Goal: Information Seeking & Learning: Check status

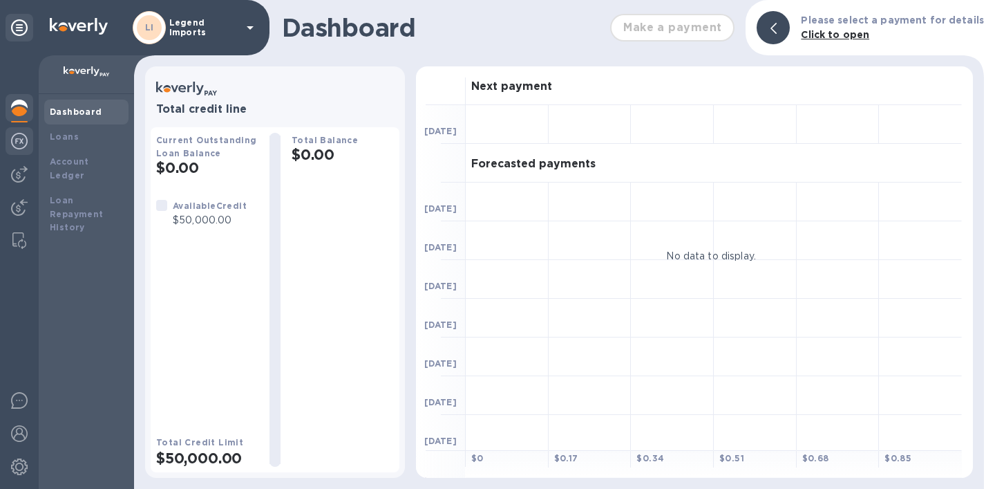
click at [18, 144] on img at bounding box center [19, 141] width 17 height 17
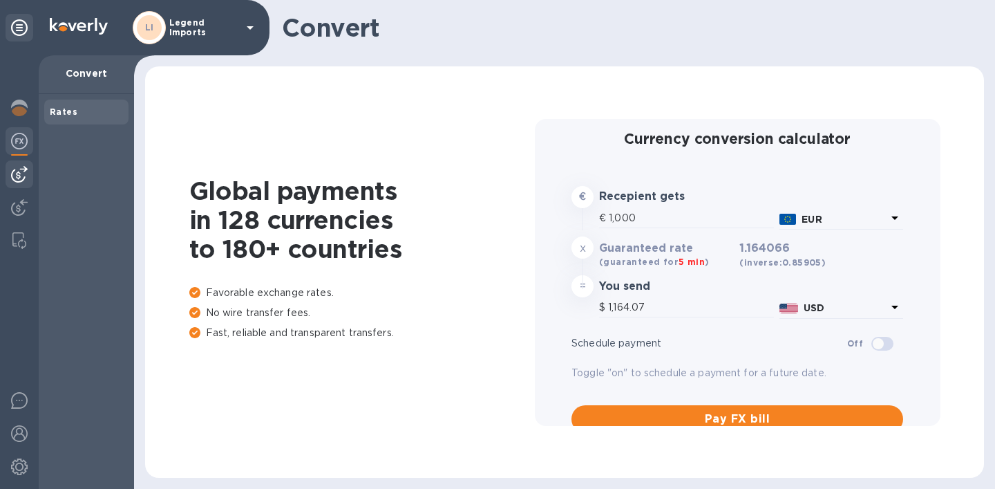
click at [24, 178] on img at bounding box center [19, 174] width 17 height 17
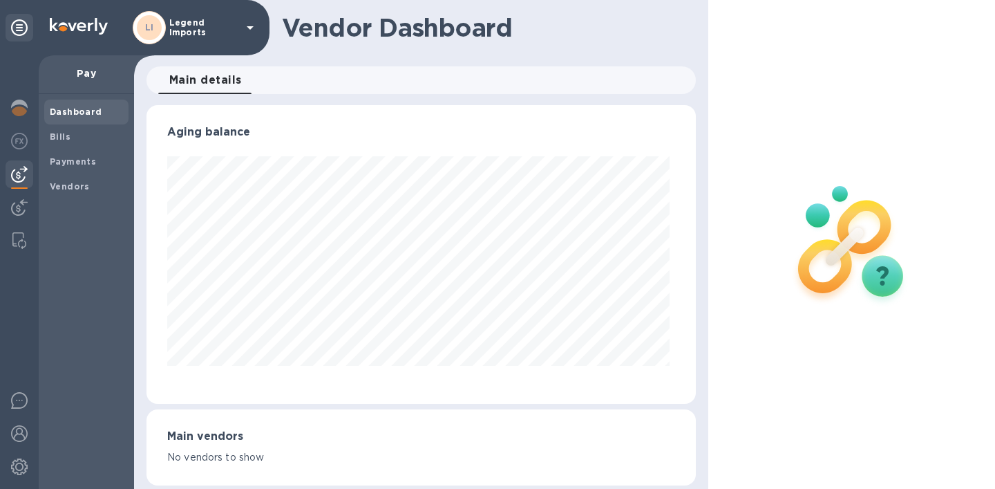
scroll to position [299, 544]
click at [57, 135] on b "Bills" at bounding box center [60, 136] width 21 height 10
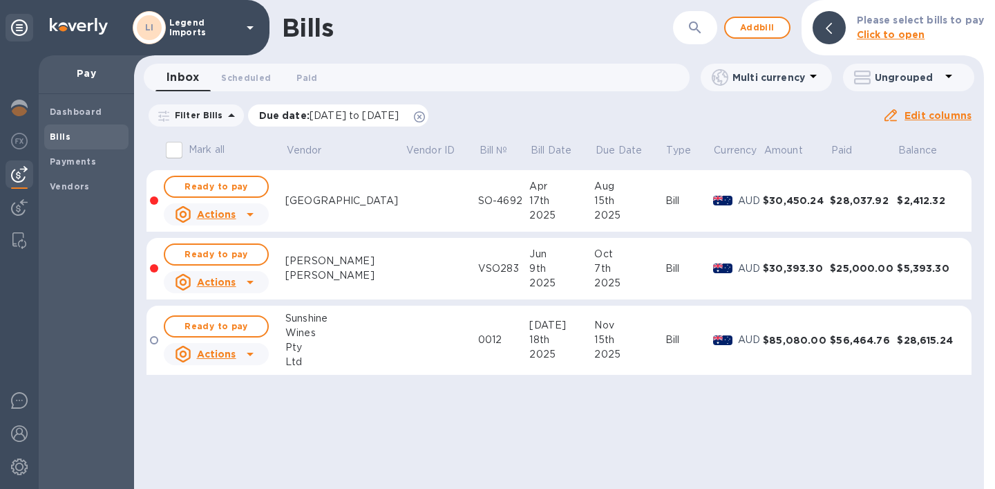
click at [425, 118] on icon at bounding box center [419, 116] width 11 height 11
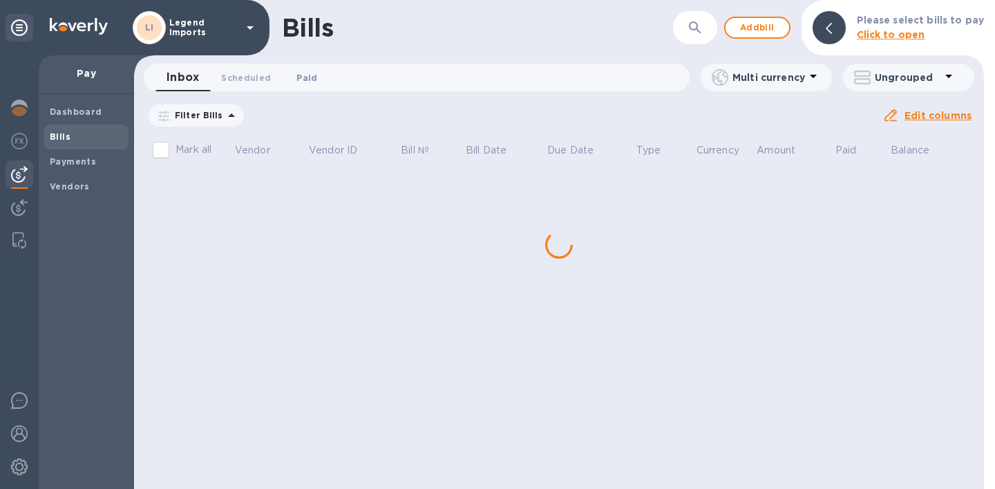
click at [309, 79] on span "Paid 0" at bounding box center [307, 78] width 21 height 15
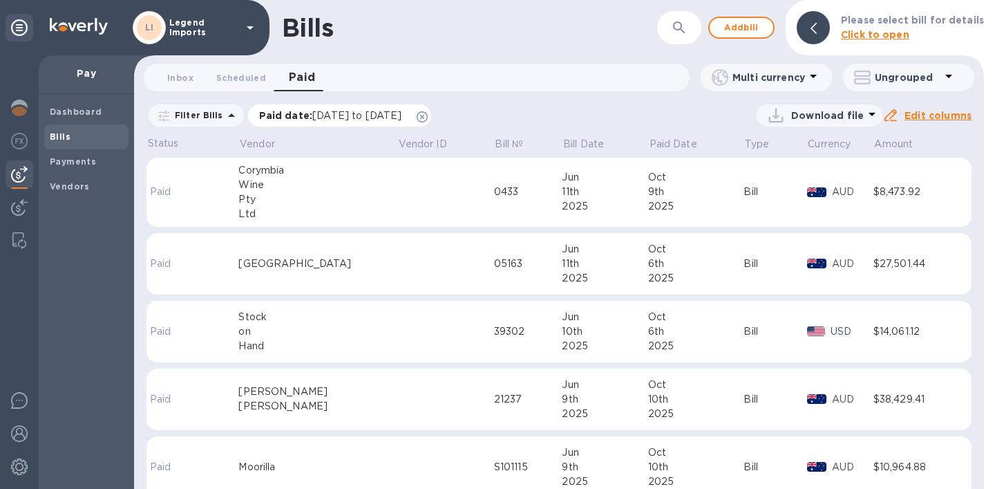
click at [428, 116] on icon at bounding box center [422, 116] width 11 height 11
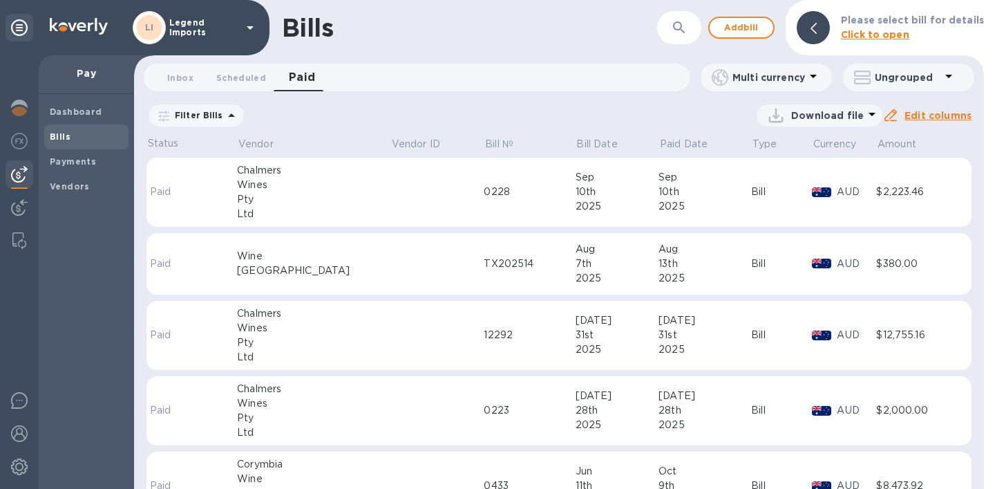
click at [344, 100] on div "Bills ​ Add bill Please select bill for details Click to open Inbox 0 Scheduled…" at bounding box center [559, 244] width 850 height 489
click at [232, 113] on icon at bounding box center [231, 115] width 17 height 17
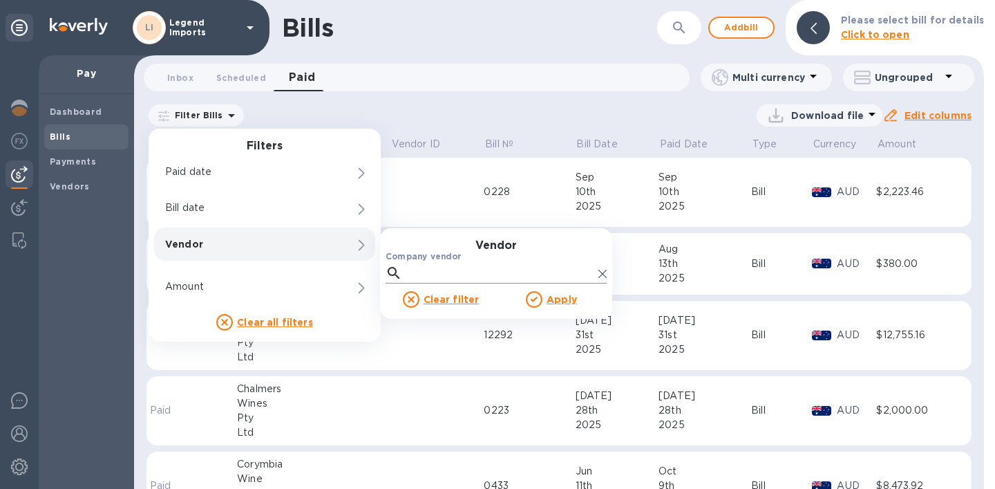
click at [411, 268] on input "Company vendor" at bounding box center [500, 273] width 185 height 21
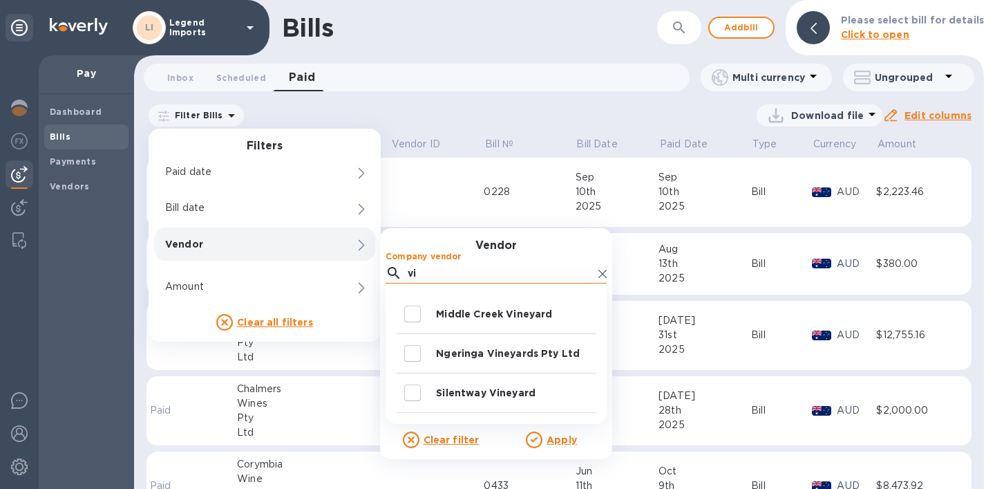
type input "v"
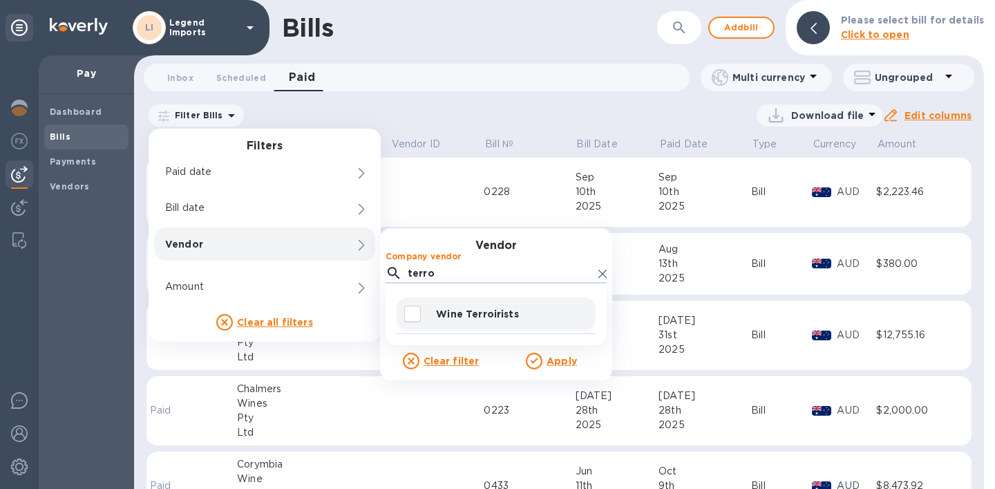
type input "terro"
click at [464, 312] on p "Wine Terroirists" at bounding box center [513, 314] width 154 height 14
checkbox input "true"
click at [552, 357] on u "Apply" at bounding box center [562, 360] width 30 height 11
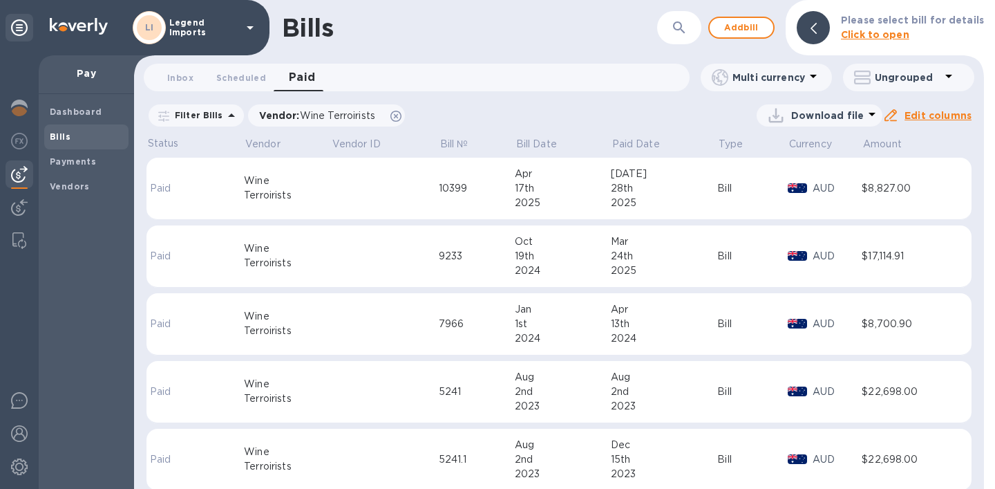
click at [680, 349] on td "[DATE]" at bounding box center [664, 324] width 107 height 62
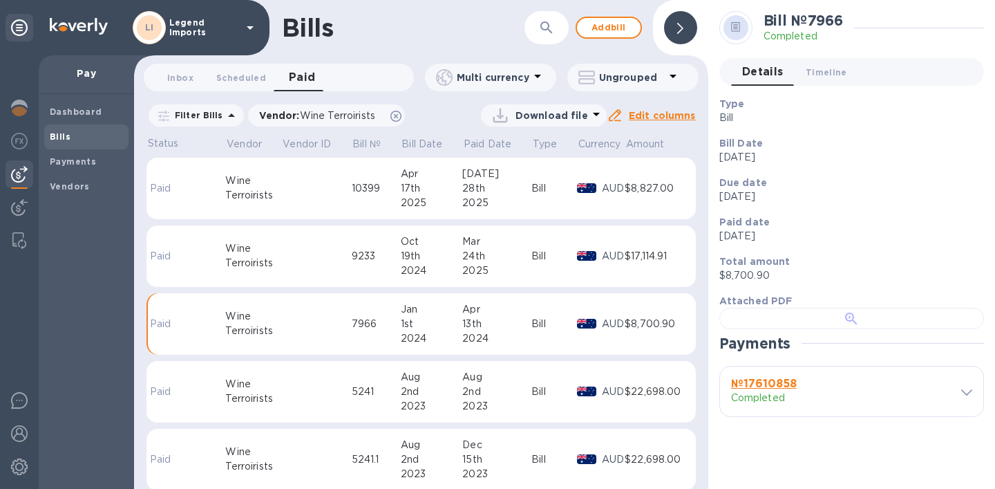
scroll to position [300, 0]
click at [827, 391] on h3 "№ 17610858" at bounding box center [785, 383] width 108 height 13
click at [777, 390] on b "№ 17610858" at bounding box center [764, 383] width 66 height 13
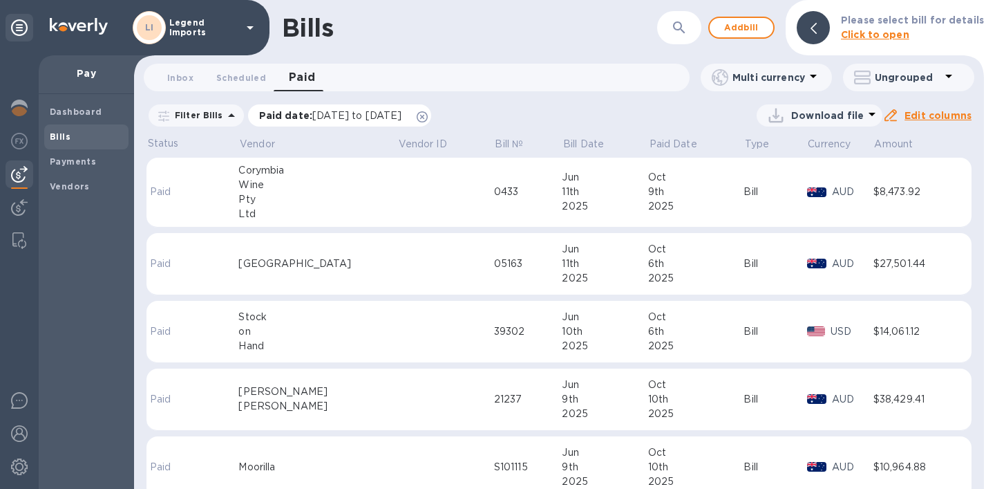
click at [428, 114] on icon at bounding box center [422, 116] width 11 height 11
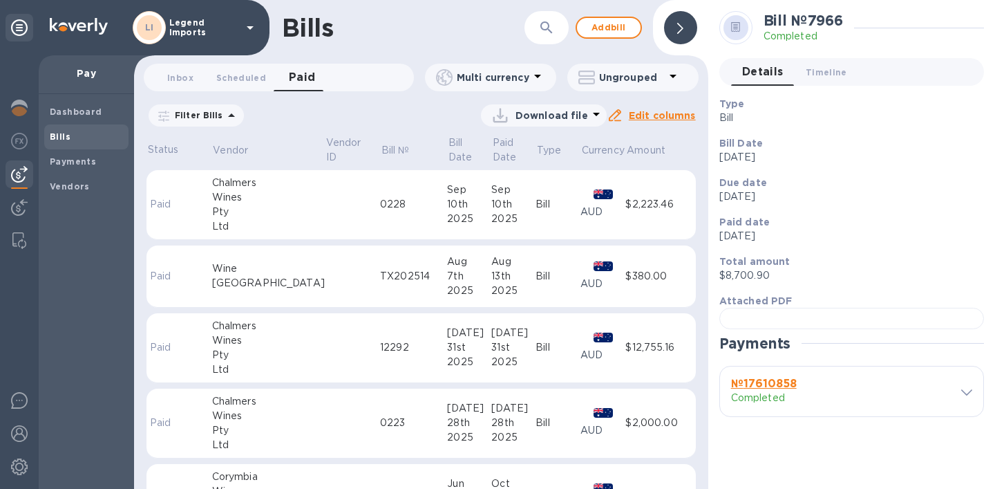
click at [223, 120] on icon at bounding box center [231, 115] width 17 height 17
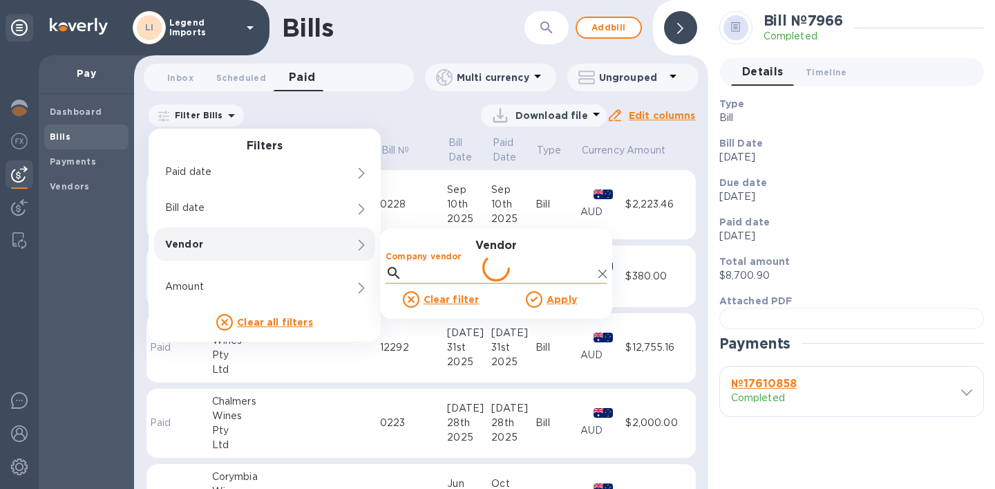
click at [422, 276] on input "Company vendor" at bounding box center [500, 273] width 185 height 21
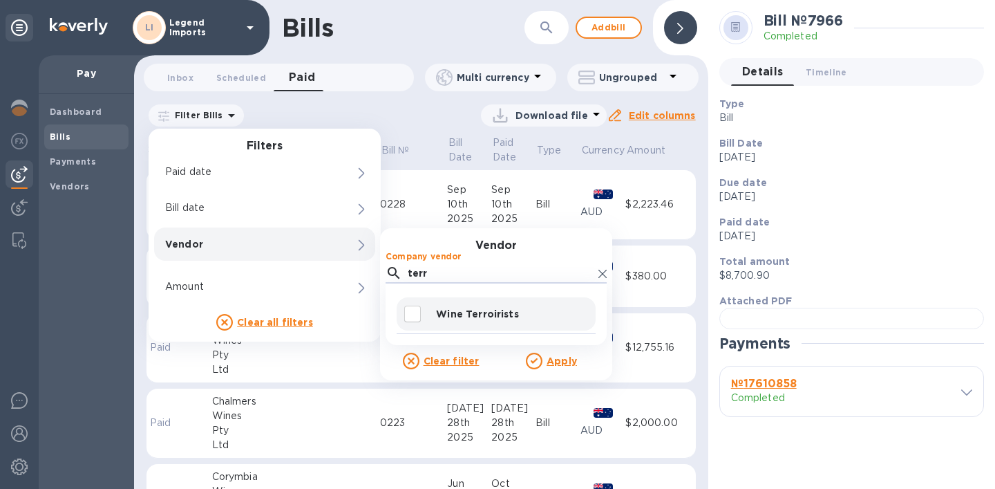
type input "terr"
click at [460, 320] on p "Wine Terroirists" at bounding box center [513, 314] width 154 height 14
checkbox input "true"
click at [551, 360] on u "Apply" at bounding box center [562, 360] width 30 height 11
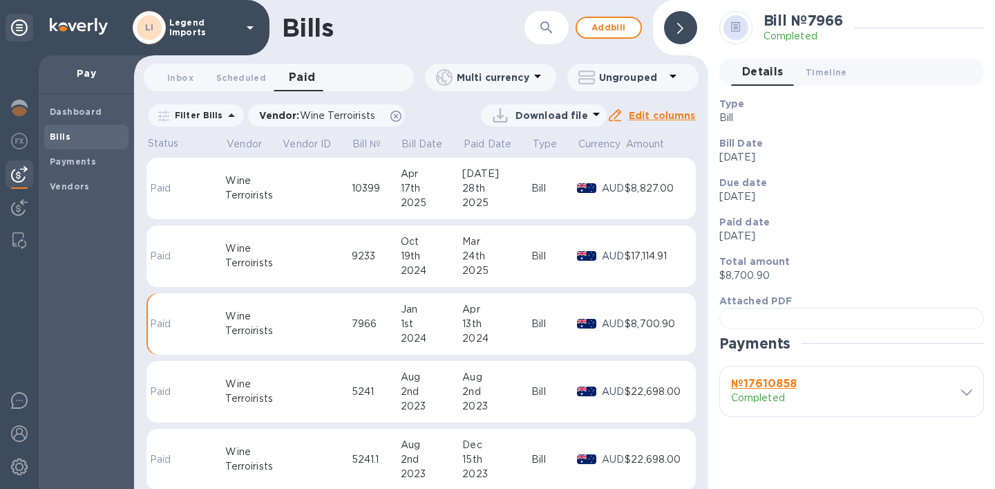
scroll to position [32, 0]
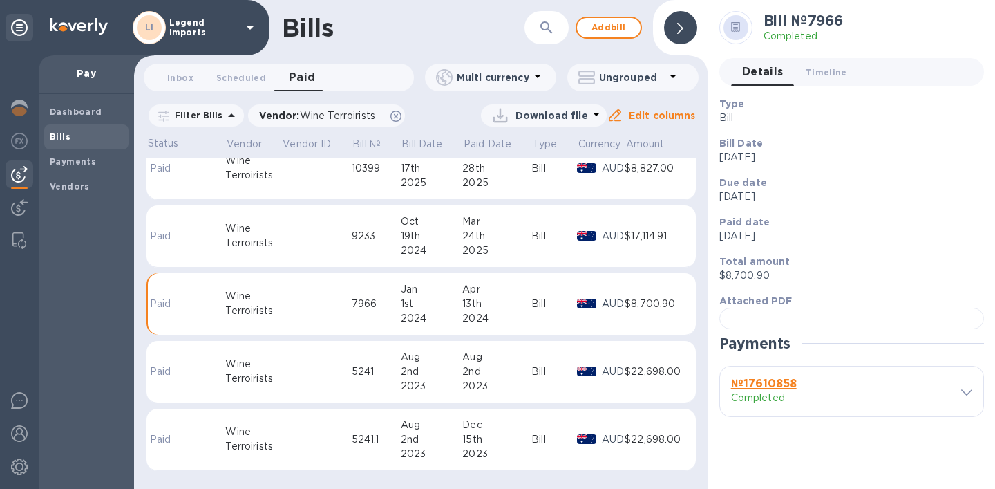
click at [517, 229] on div "24th" at bounding box center [496, 236] width 69 height 15
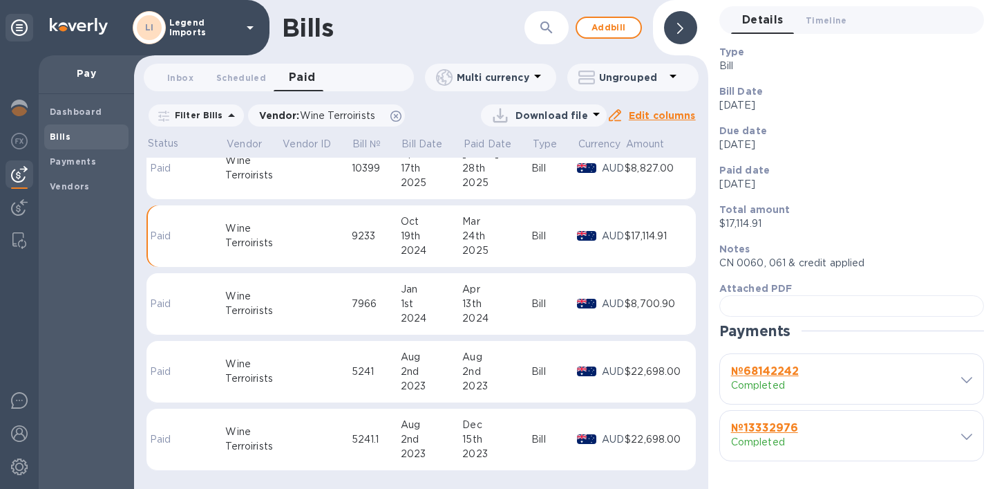
scroll to position [32, 0]
click at [532, 301] on div "Bill" at bounding box center [555, 304] width 46 height 15
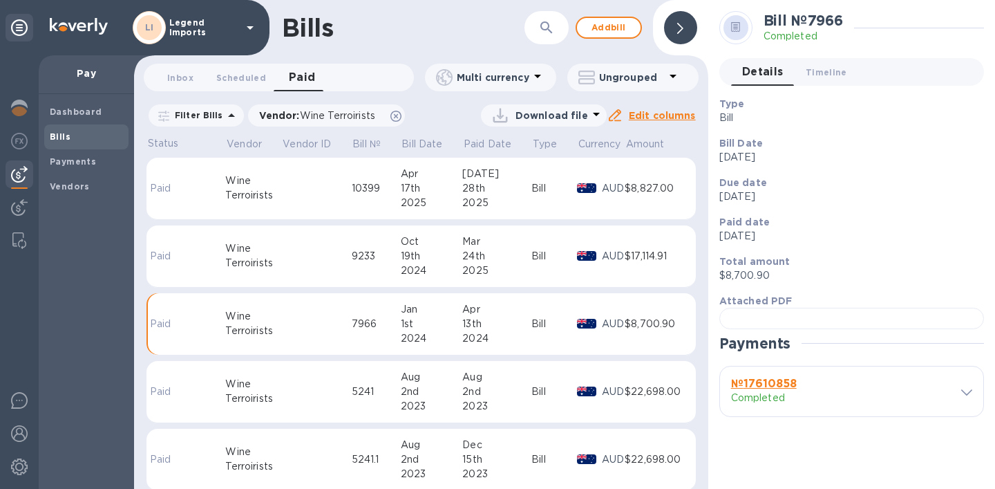
click at [516, 249] on div "Mar" at bounding box center [496, 241] width 69 height 15
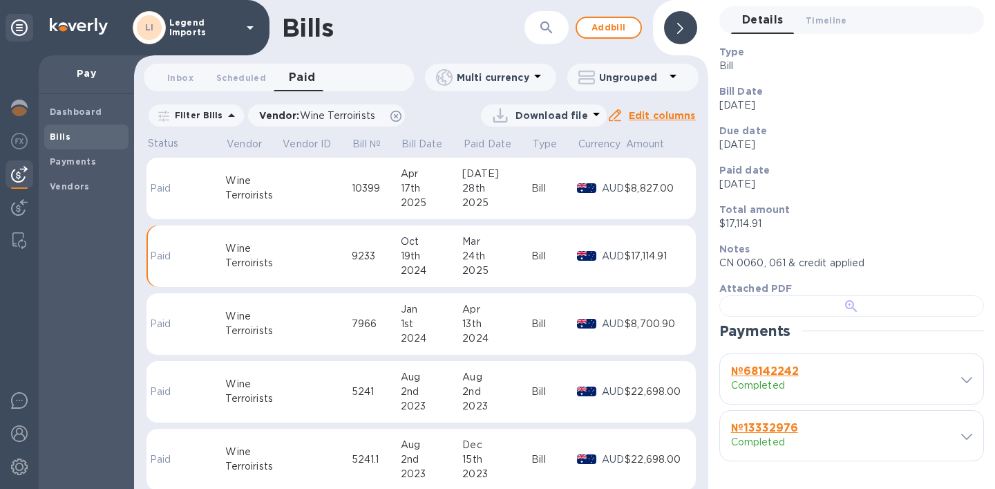
scroll to position [156, 0]
click at [491, 208] on div "2025" at bounding box center [496, 203] width 69 height 15
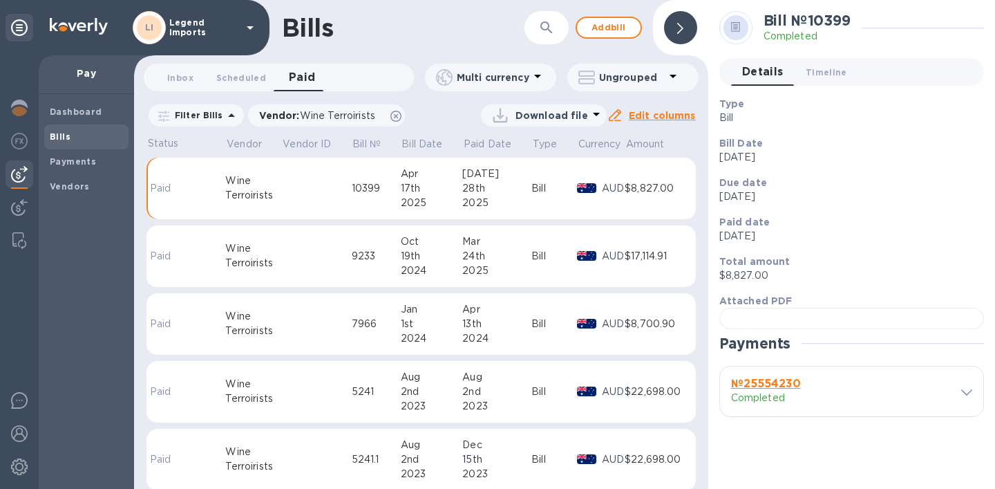
scroll to position [49, 0]
click at [469, 263] on div "24th" at bounding box center [496, 256] width 69 height 15
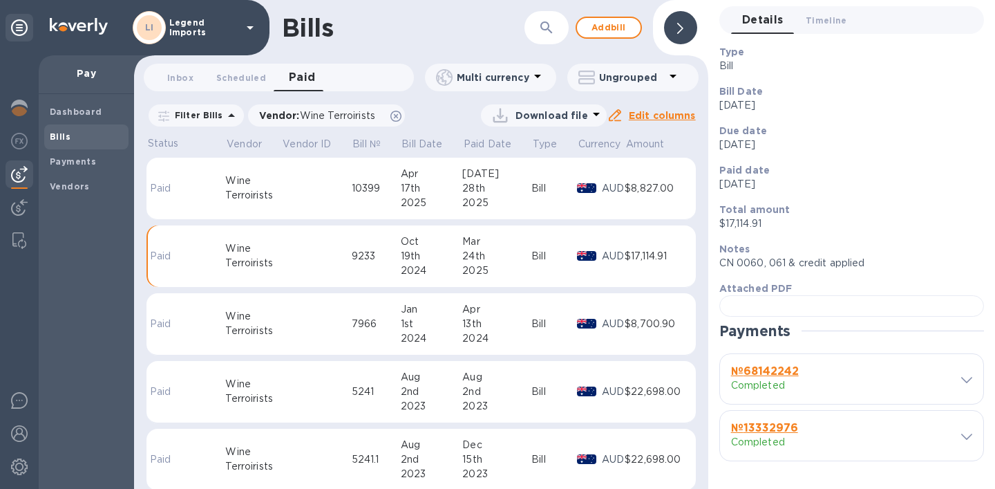
scroll to position [167, 0]
click at [486, 330] on div "13th" at bounding box center [496, 324] width 69 height 15
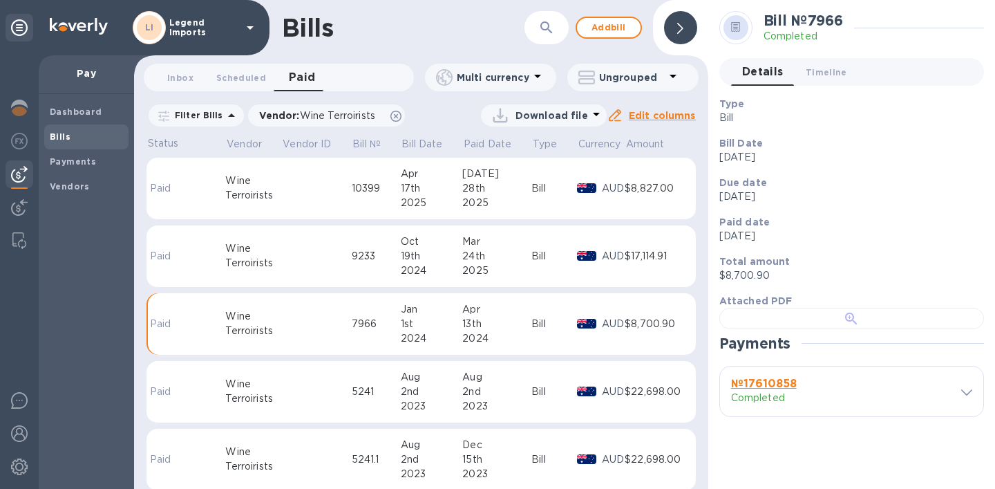
scroll to position [149, 0]
click at [471, 399] on div "2nd" at bounding box center [496, 391] width 69 height 15
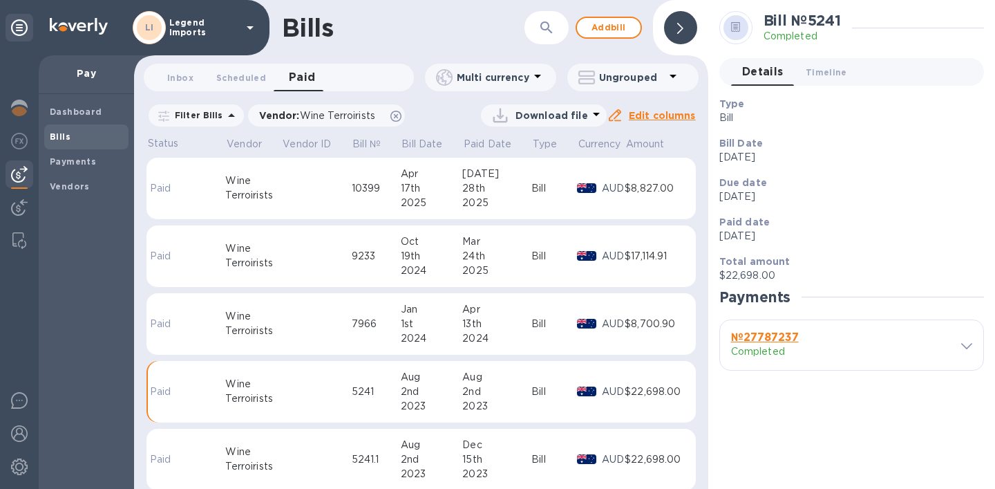
click at [844, 359] on div "№ 27787237 Completed" at bounding box center [842, 344] width 227 height 33
click at [744, 317] on div "Payments" at bounding box center [852, 303] width 265 height 31
click at [751, 349] on p "Completed" at bounding box center [785, 351] width 108 height 15
click at [776, 341] on b "№ 27787237" at bounding box center [765, 336] width 68 height 13
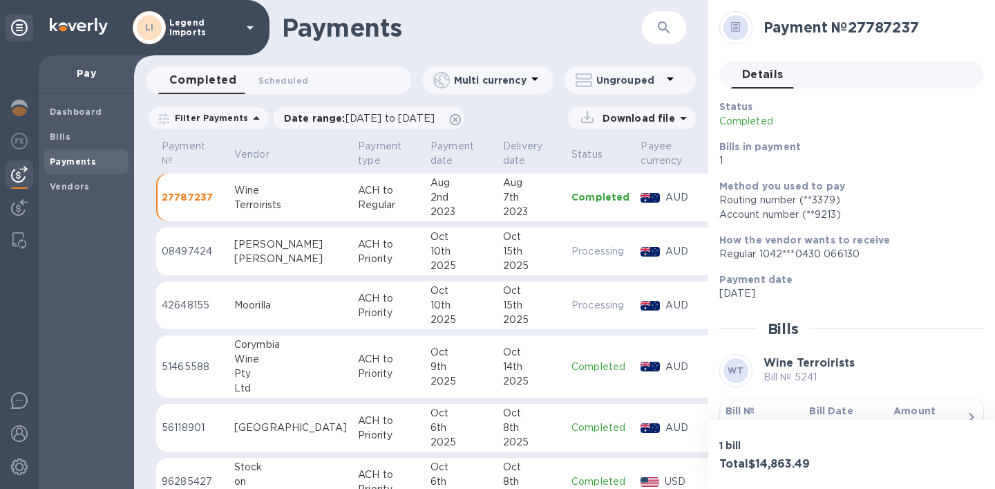
scroll to position [151, 0]
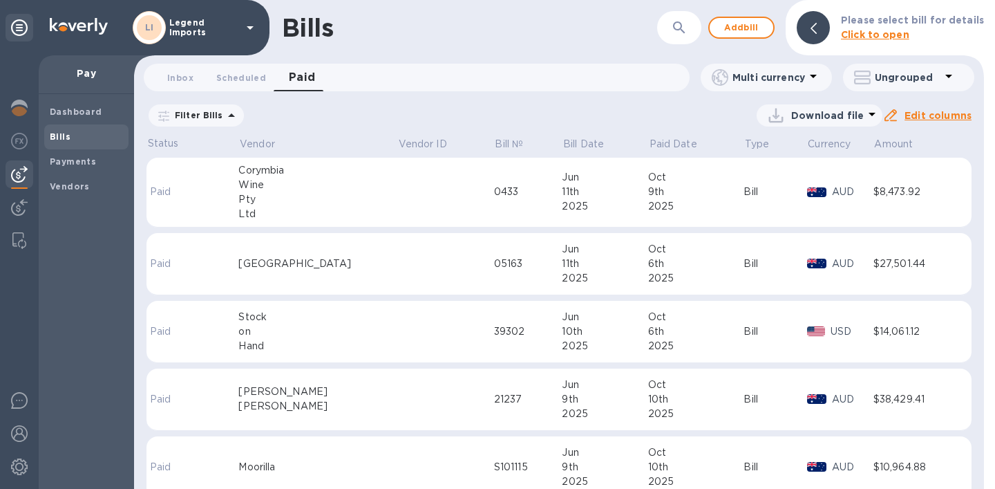
click at [0, 0] on icon at bounding box center [0, 0] width 0 height 0
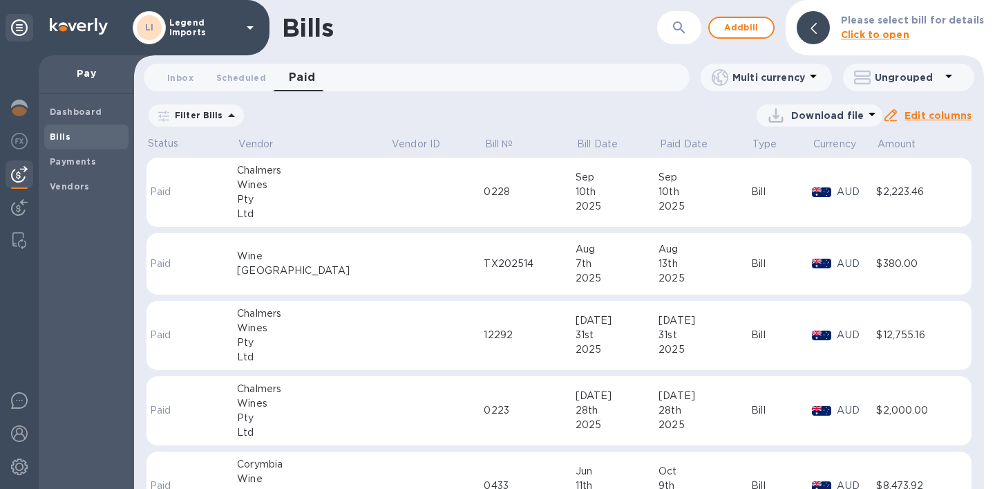
click at [228, 116] on icon at bounding box center [231, 114] width 7 height 3
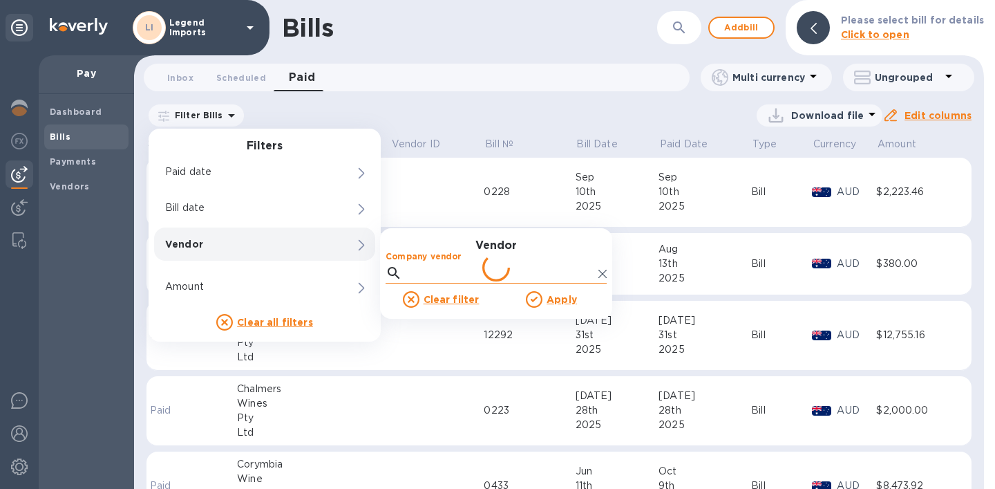
click at [424, 271] on input "Company vendor" at bounding box center [500, 273] width 185 height 21
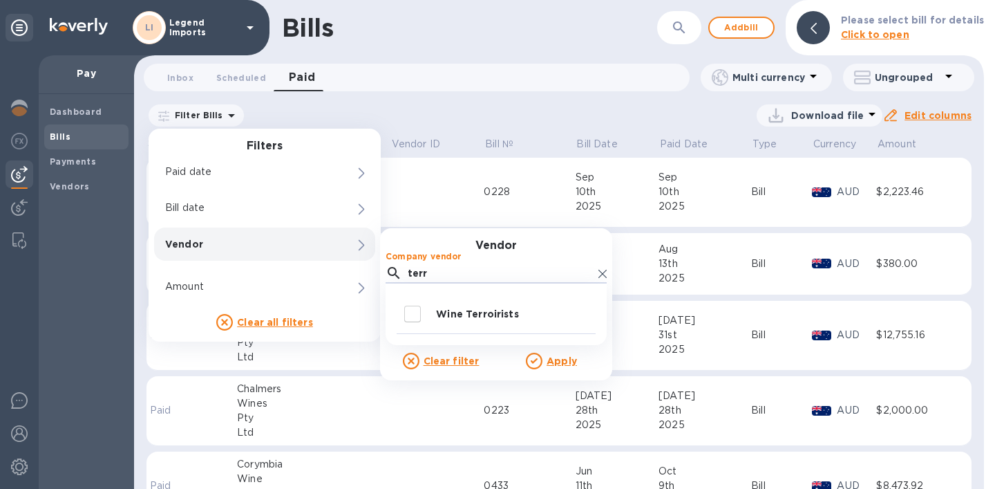
type input "terr"
click at [472, 320] on p "Wine Terroirists" at bounding box center [513, 314] width 154 height 14
checkbox input "true"
click at [563, 366] on u "Apply" at bounding box center [562, 360] width 30 height 11
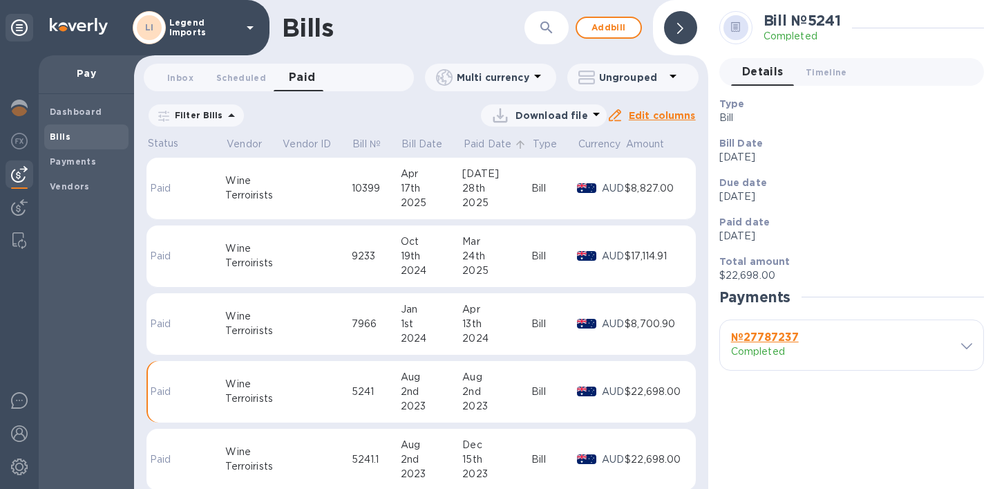
click at [469, 148] on p "Paid Date" at bounding box center [488, 144] width 48 height 15
click at [480, 140] on p "Paid Date" at bounding box center [488, 144] width 48 height 15
click at [482, 263] on div "24th" at bounding box center [496, 256] width 69 height 15
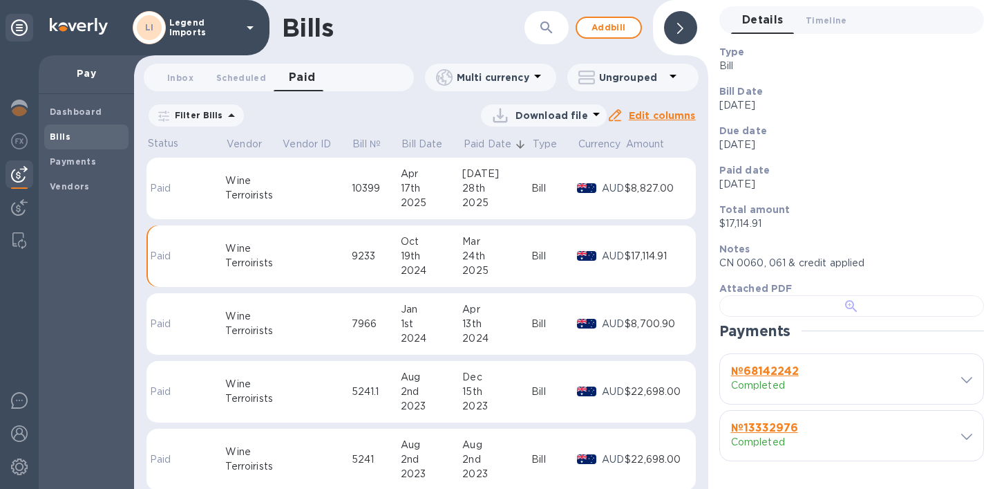
scroll to position [187, 0]
click at [429, 331] on div "1st" at bounding box center [432, 324] width 62 height 15
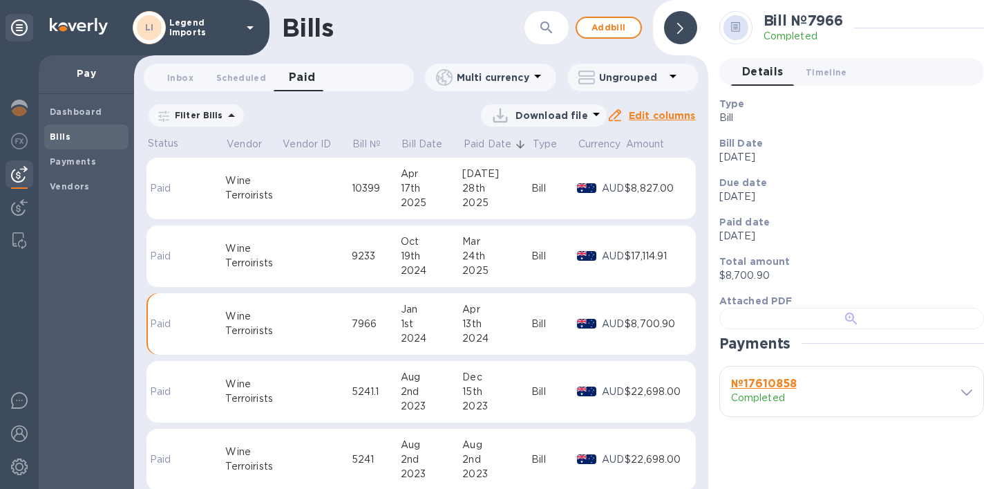
scroll to position [120, 0]
click at [435, 399] on div "2nd" at bounding box center [432, 391] width 62 height 15
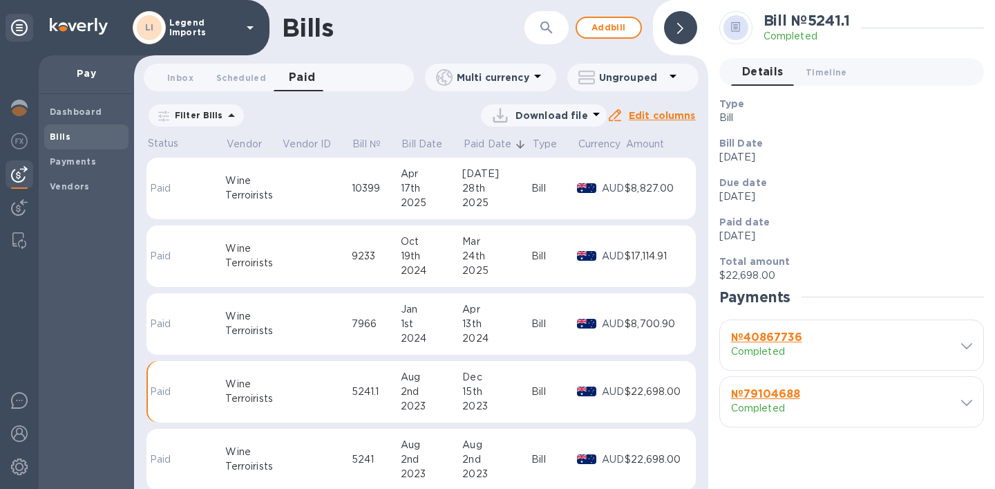
click at [453, 196] on div "17th" at bounding box center [432, 188] width 62 height 15
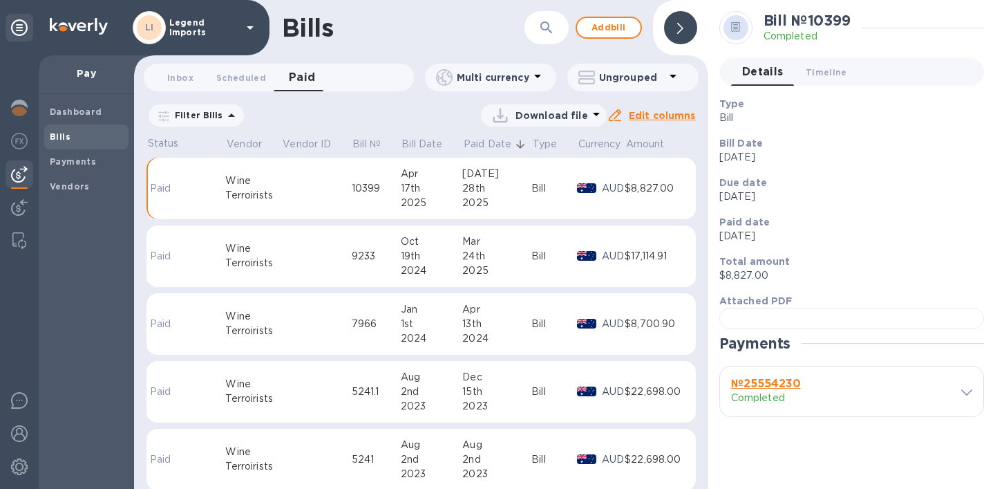
click at [462, 247] on div "Mar" at bounding box center [496, 241] width 69 height 15
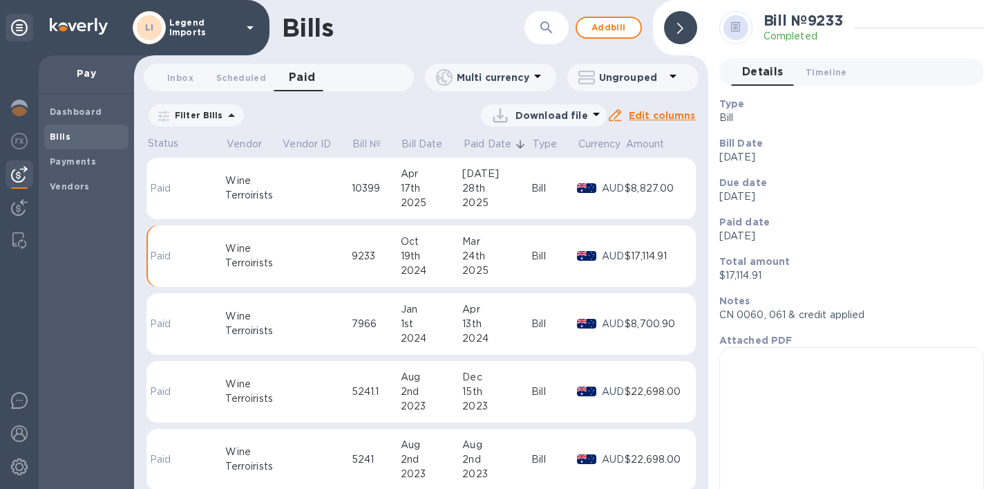
scroll to position [84, 0]
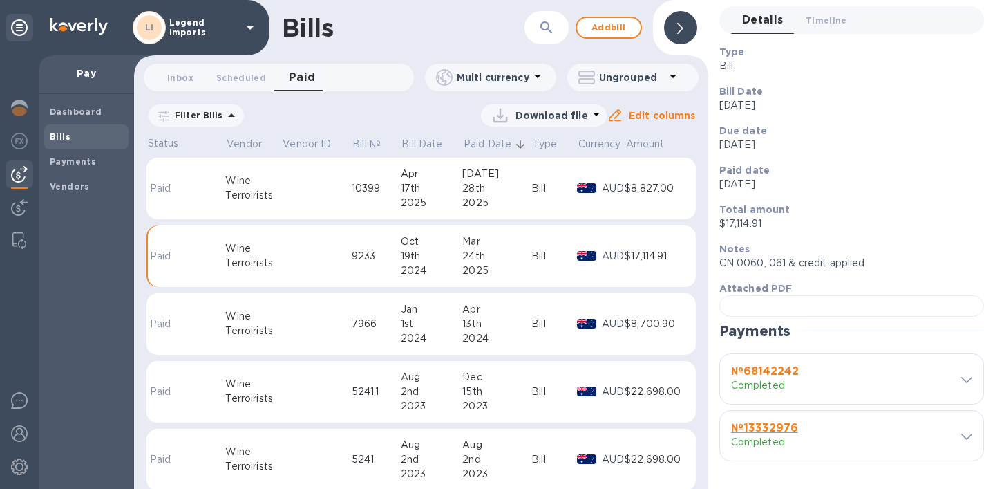
click at [459, 329] on div "1st" at bounding box center [432, 324] width 62 height 15
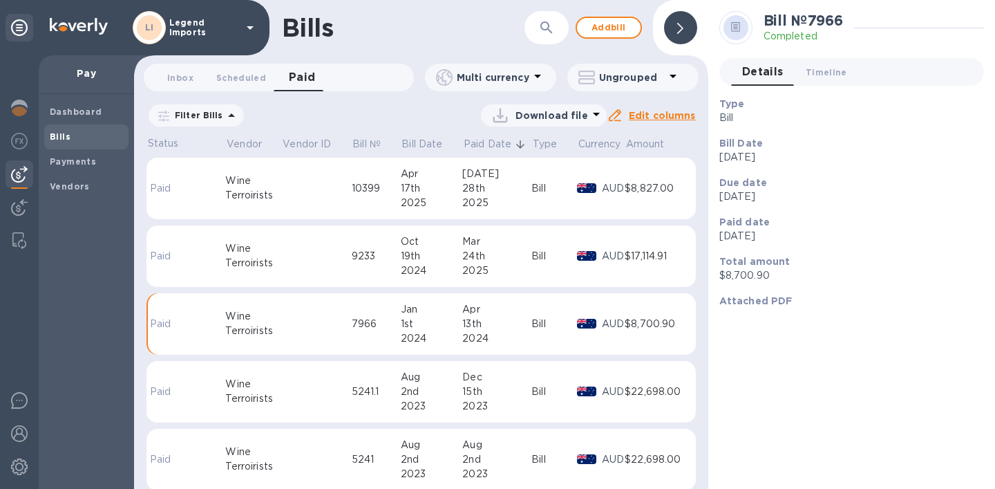
click at [459, 329] on div "1st" at bounding box center [432, 324] width 62 height 15
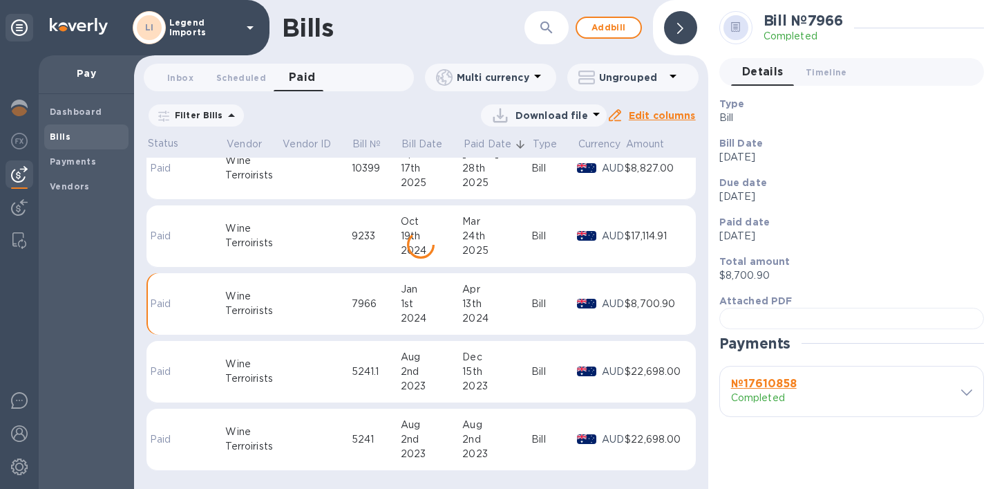
click at [462, 371] on div "15th" at bounding box center [496, 371] width 69 height 15
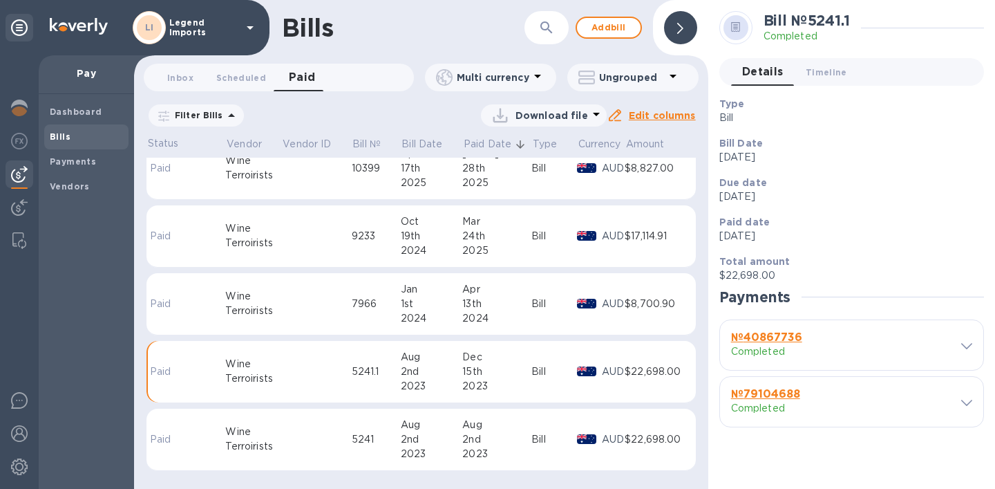
click at [767, 406] on p "Completed" at bounding box center [785, 408] width 108 height 15
click at [891, 385] on div "№ 79104688 Completed" at bounding box center [842, 401] width 227 height 33
click at [891, 353] on div "№ 40867736 Completed" at bounding box center [842, 344] width 227 height 33
click at [740, 338] on b "№ 40867736" at bounding box center [766, 336] width 71 height 13
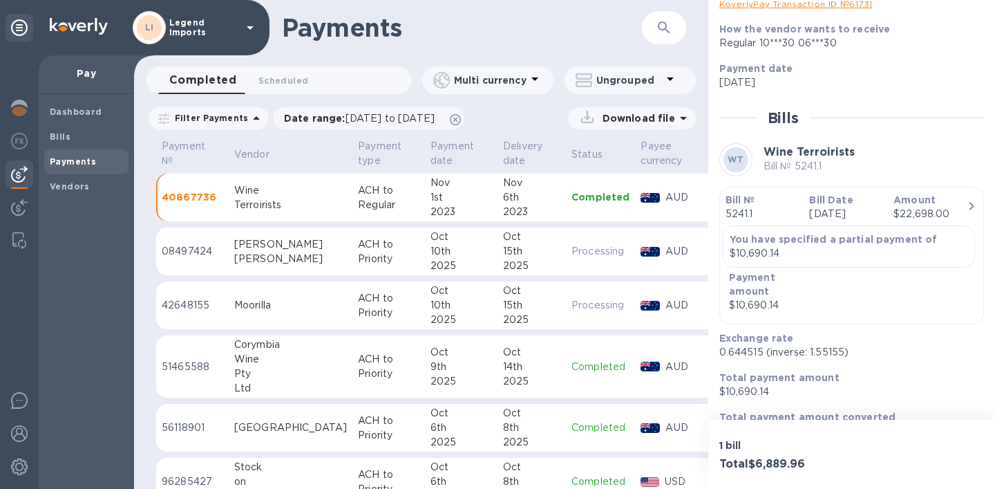
scroll to position [252, 0]
